Goal: Information Seeking & Learning: Learn about a topic

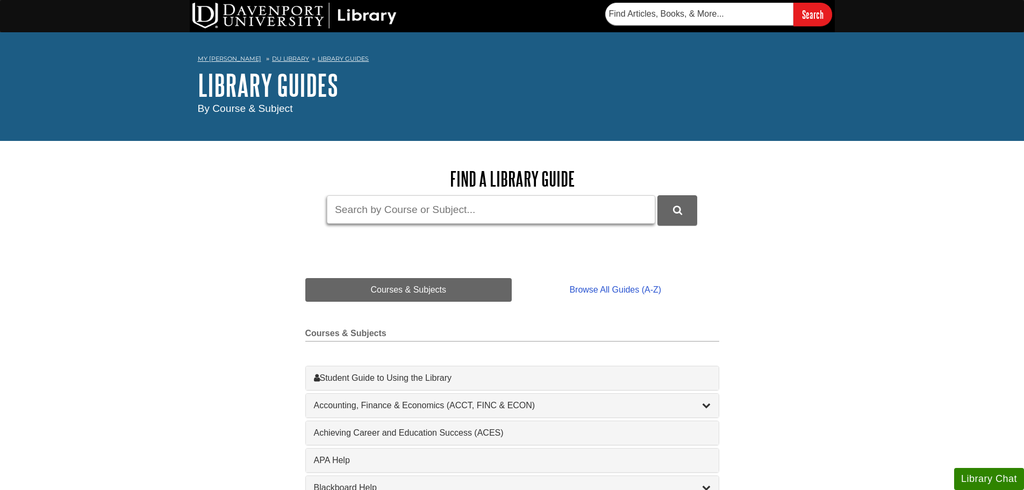
click at [477, 210] on input "Guide Search Terms" at bounding box center [491, 209] width 328 height 28
type input "minitab"
click at [657, 195] on button "DU Library Guides Search" at bounding box center [677, 210] width 40 height 30
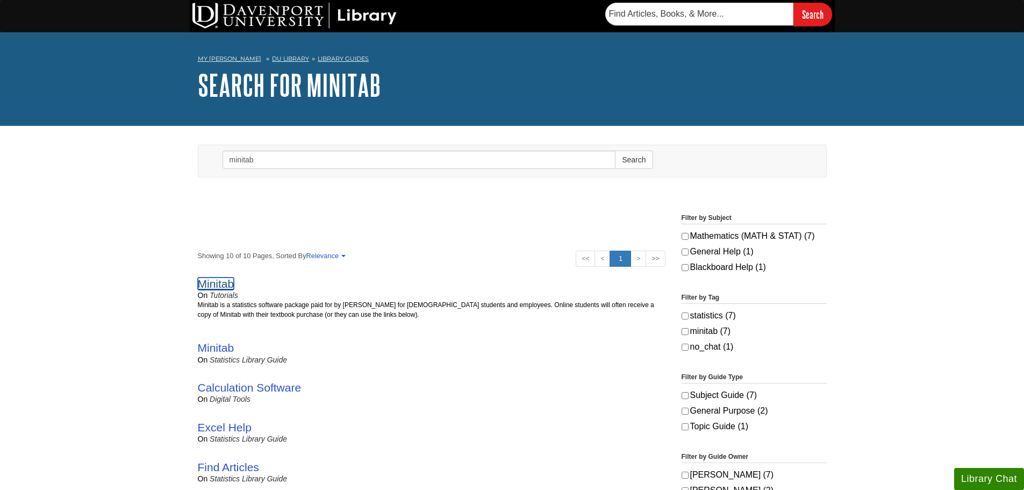
click at [210, 284] on link "Minitab" at bounding box center [216, 283] width 37 height 12
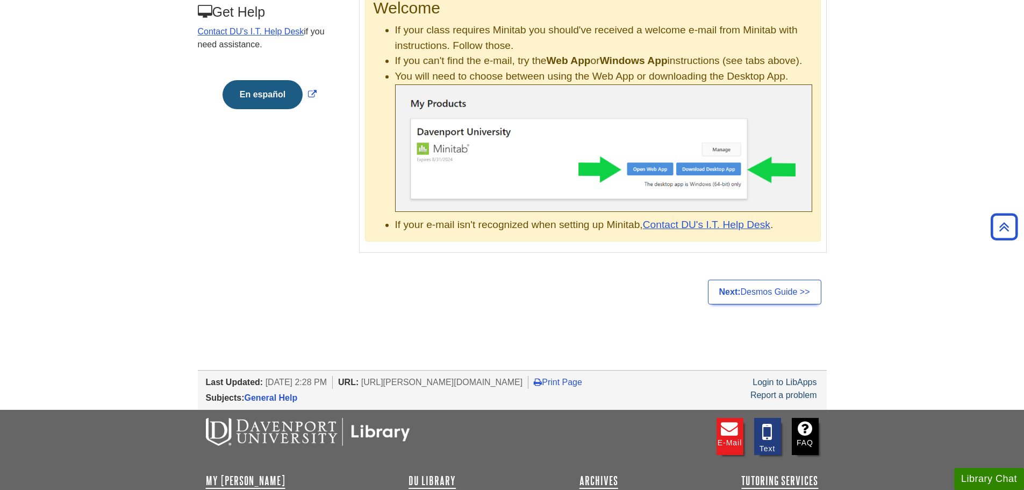
scroll to position [161, 0]
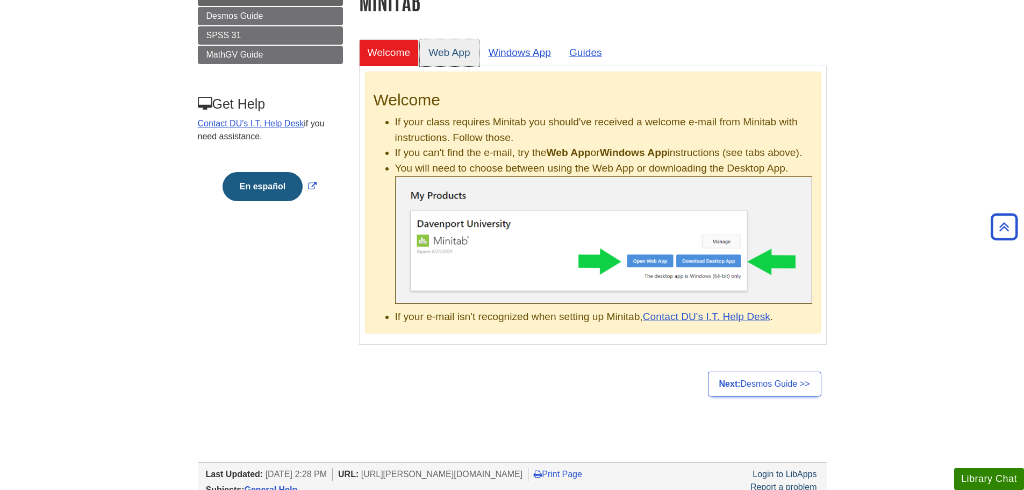
click at [453, 47] on link "Web App" at bounding box center [449, 52] width 59 height 26
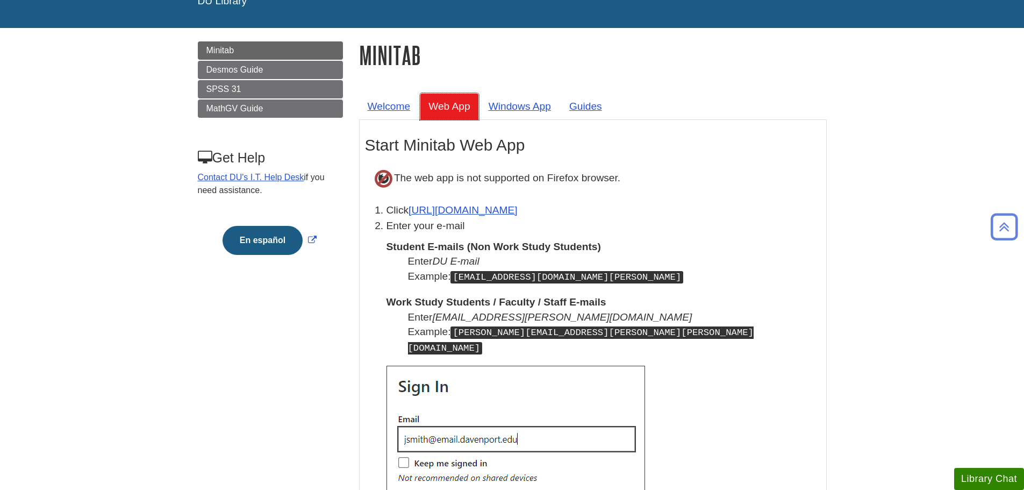
scroll to position [0, 0]
